Goal: Task Accomplishment & Management: Manage account settings

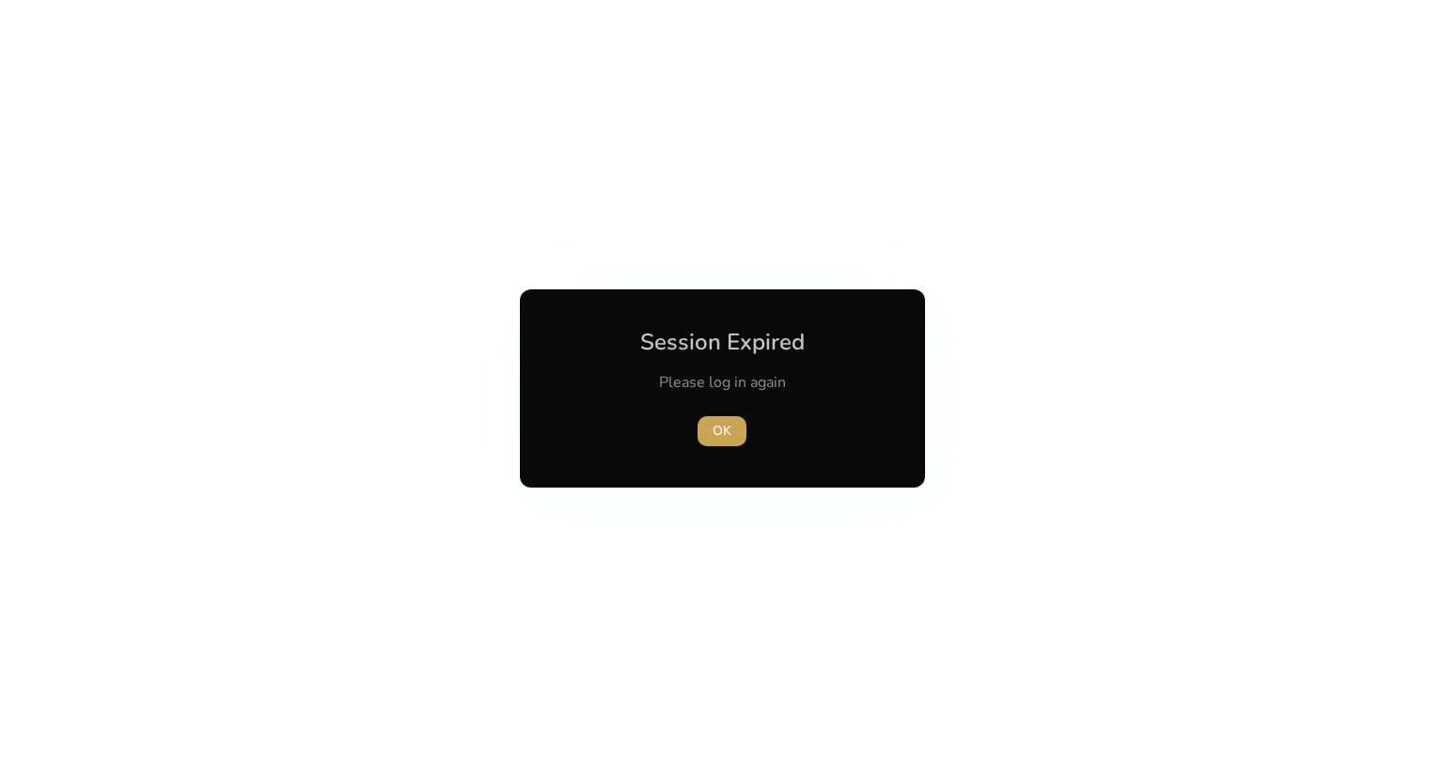
click at [720, 439] on span "OK" at bounding box center [721, 431] width 19 height 20
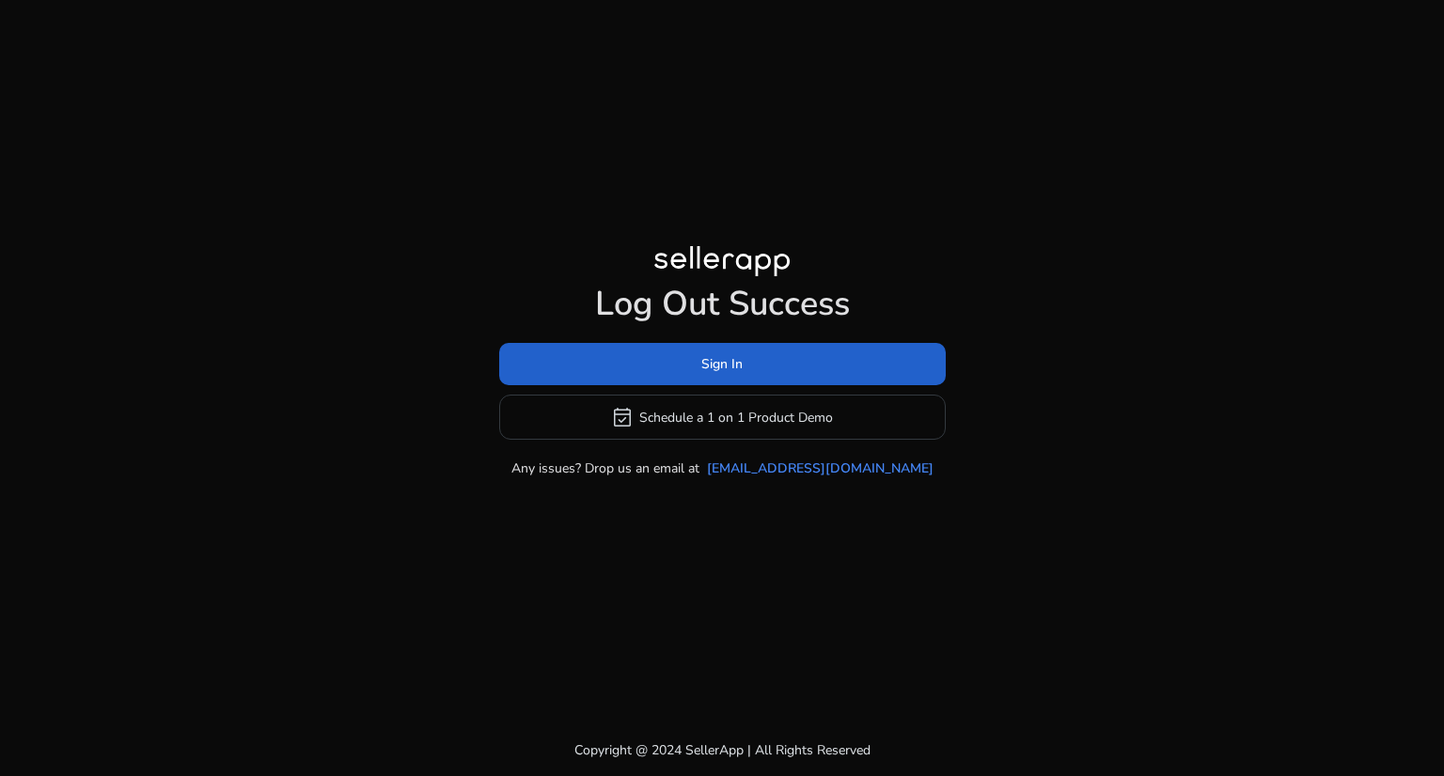
click at [747, 351] on span at bounding box center [722, 364] width 446 height 45
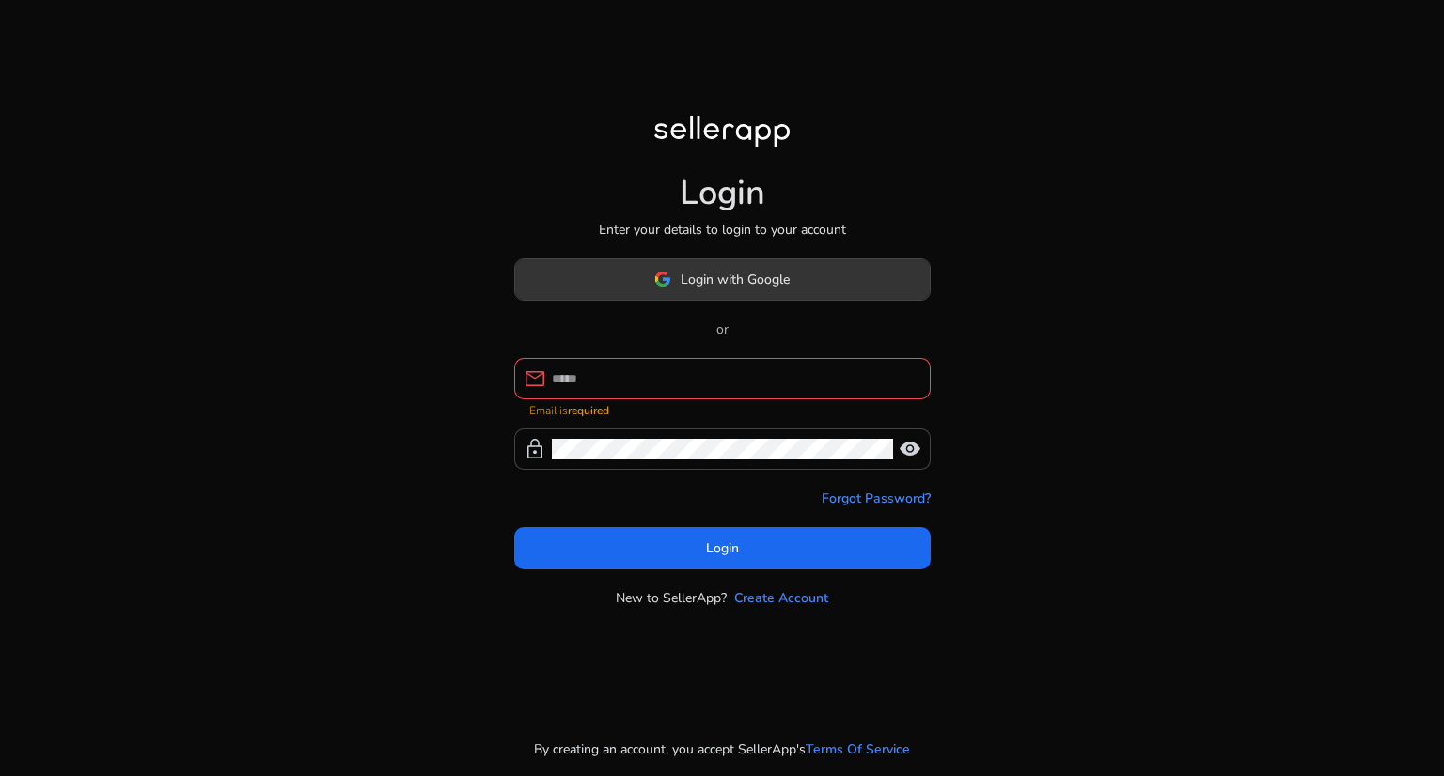
click at [729, 289] on span "Login with Google" at bounding box center [734, 280] width 109 height 20
